Goal: Information Seeking & Learning: Find specific fact

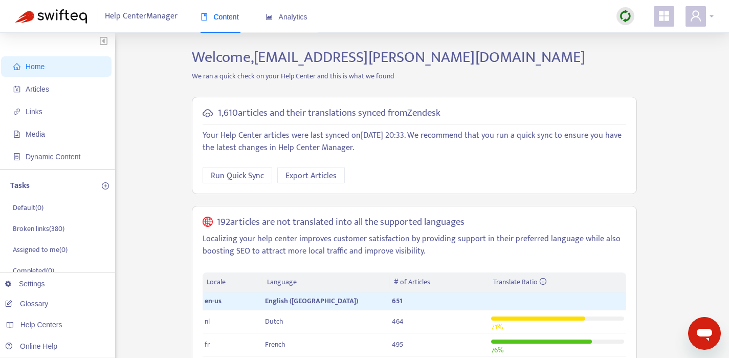
click at [699, 12] on icon "user" at bounding box center [696, 15] width 10 height 11
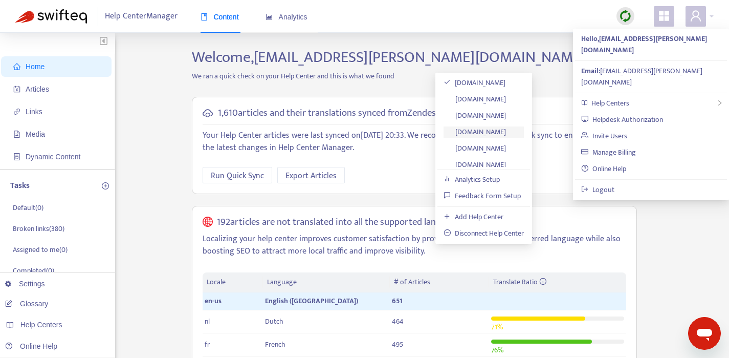
scroll to position [23, 0]
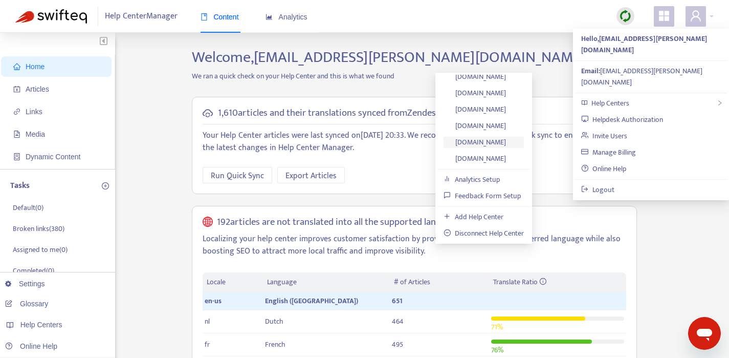
click at [492, 136] on link "[DOMAIN_NAME]" at bounding box center [475, 142] width 62 height 12
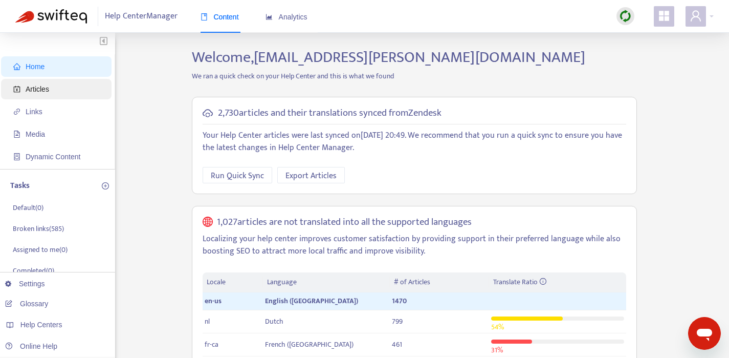
click at [45, 90] on span "Articles" at bounding box center [38, 89] width 24 height 8
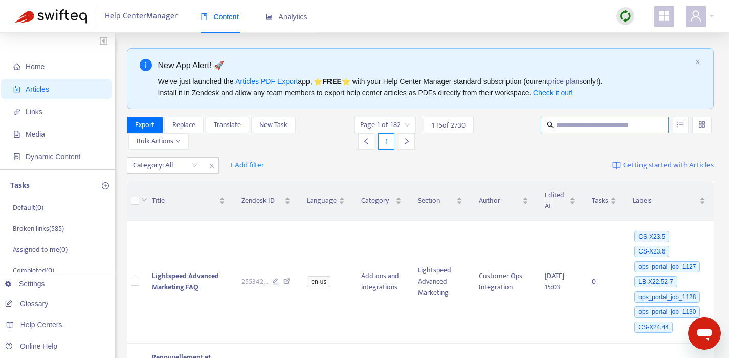
click at [573, 122] on input "text" at bounding box center [605, 124] width 98 height 11
paste input "**********"
type input "**********"
click at [686, 124] on button "button" at bounding box center [681, 125] width 16 height 16
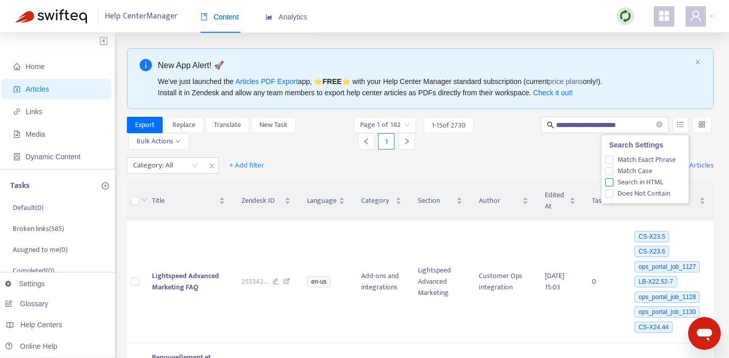
click at [652, 183] on span "Search in HTML" at bounding box center [641, 182] width 54 height 11
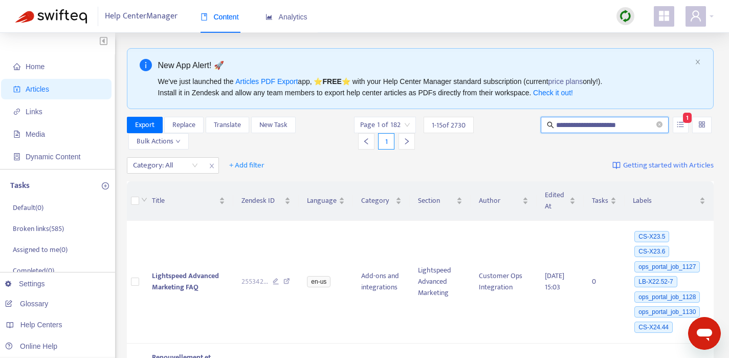
click at [584, 123] on input "**********" at bounding box center [605, 124] width 98 height 11
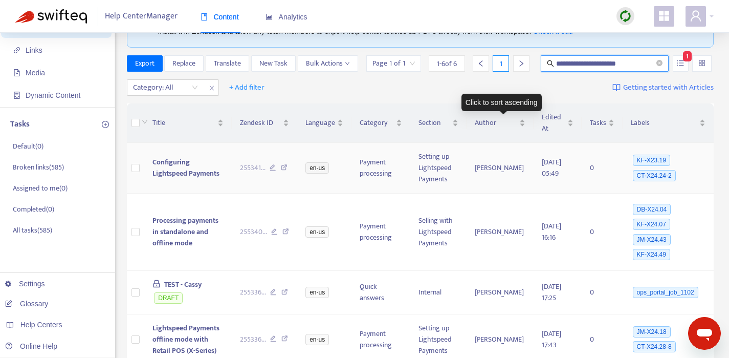
scroll to position [62, 0]
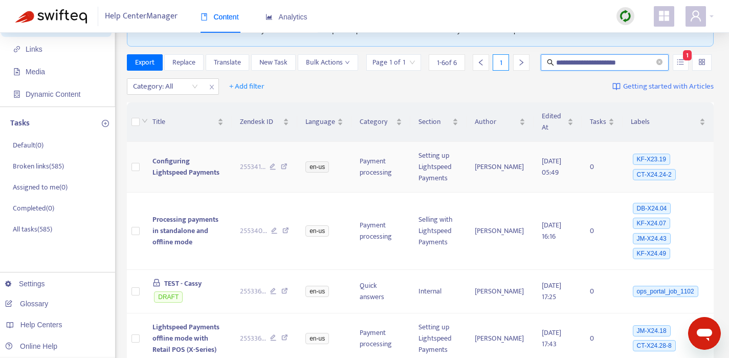
click at [288, 164] on icon at bounding box center [284, 167] width 7 height 9
click at [289, 233] on icon at bounding box center [285, 231] width 7 height 9
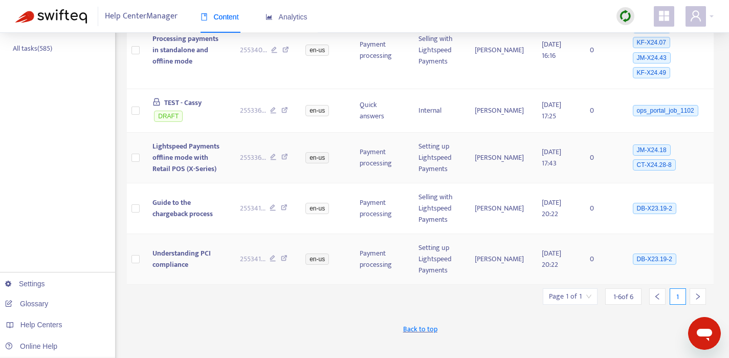
scroll to position [267, 0]
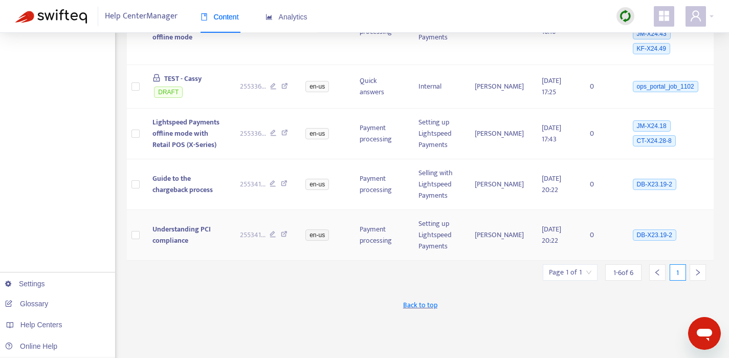
click at [288, 235] on icon at bounding box center [284, 235] width 7 height 9
click at [288, 132] on icon at bounding box center [284, 133] width 7 height 9
